Goal: Find contact information: Find contact information

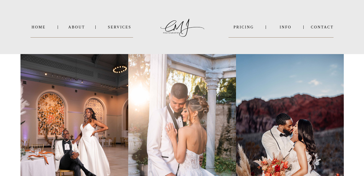
click at [326, 28] on nav "Contact" at bounding box center [322, 27] width 23 height 4
